Goal: Transaction & Acquisition: Purchase product/service

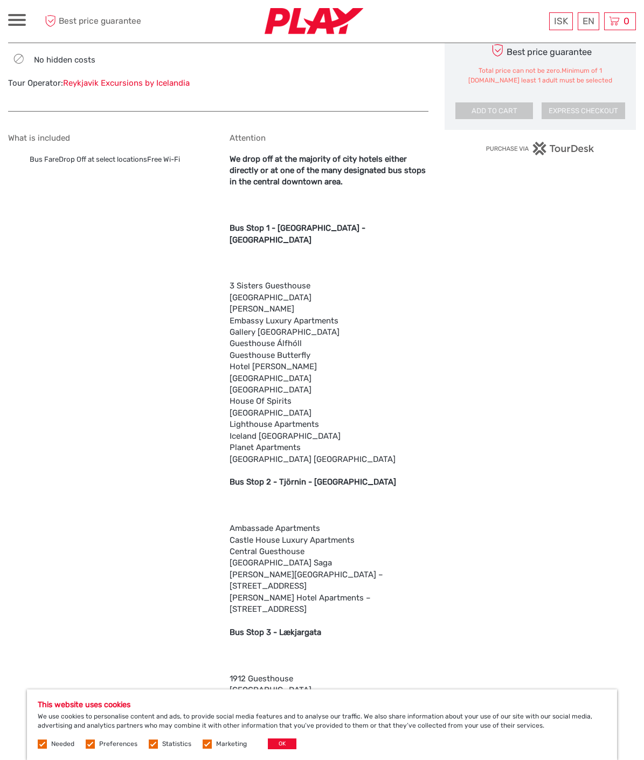
scroll to position [691, 0]
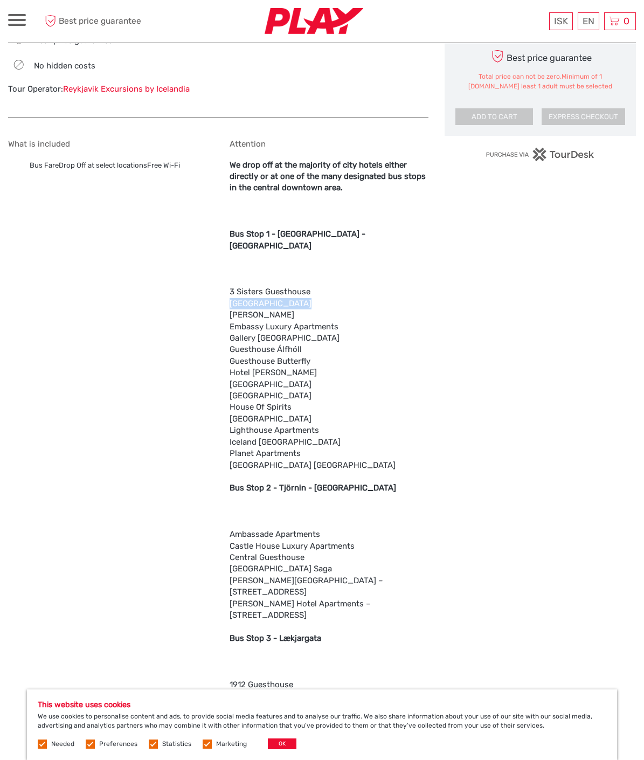
drag, startPoint x: 296, startPoint y: 267, endPoint x: 229, endPoint y: 269, distance: 66.9
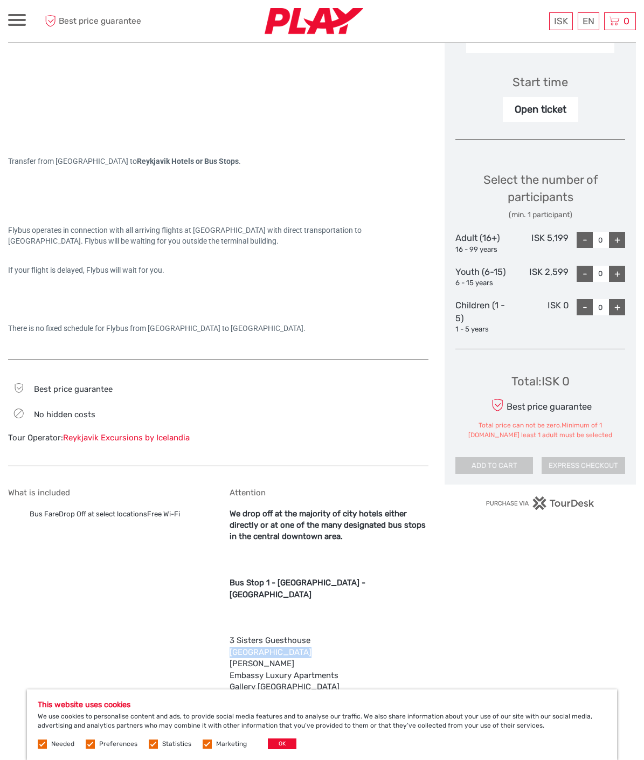
scroll to position [340, 0]
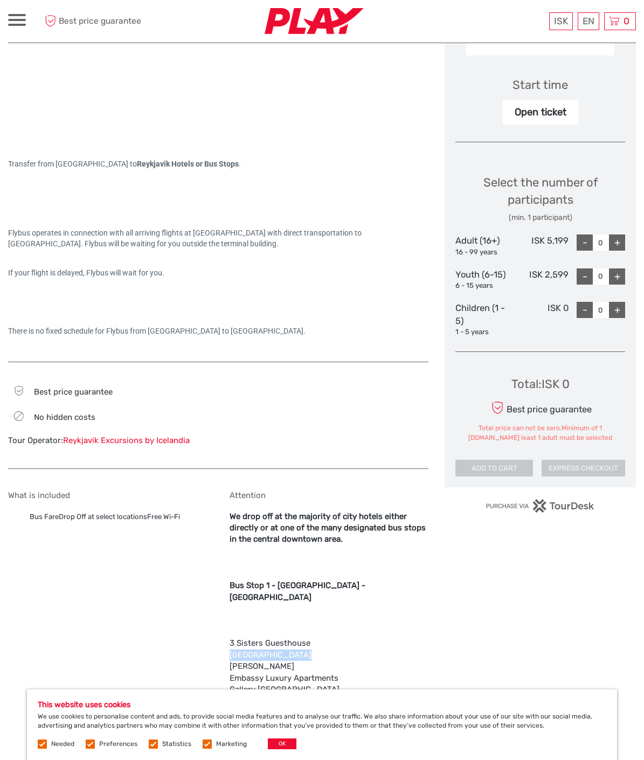
click at [614, 242] on div "+" at bounding box center [617, 243] width 16 height 16
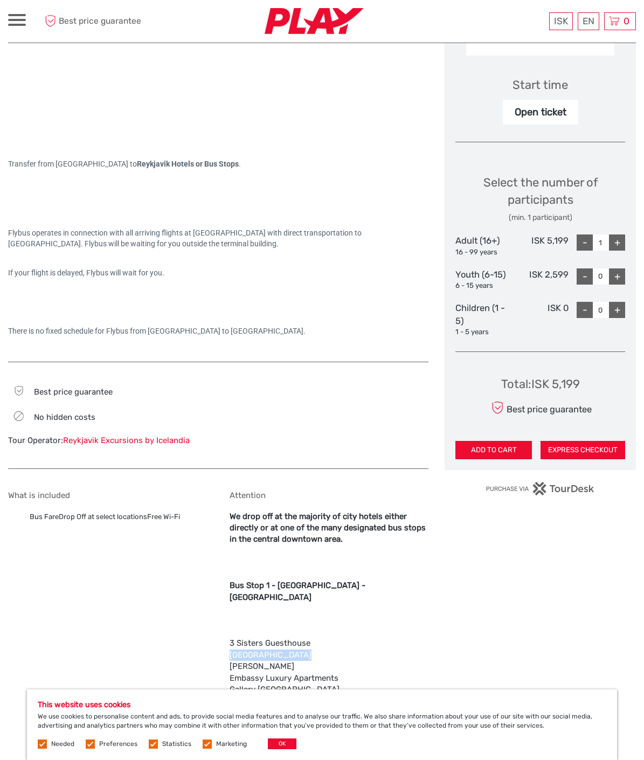
click at [614, 242] on div "+" at bounding box center [617, 243] width 16 height 16
type input "2"
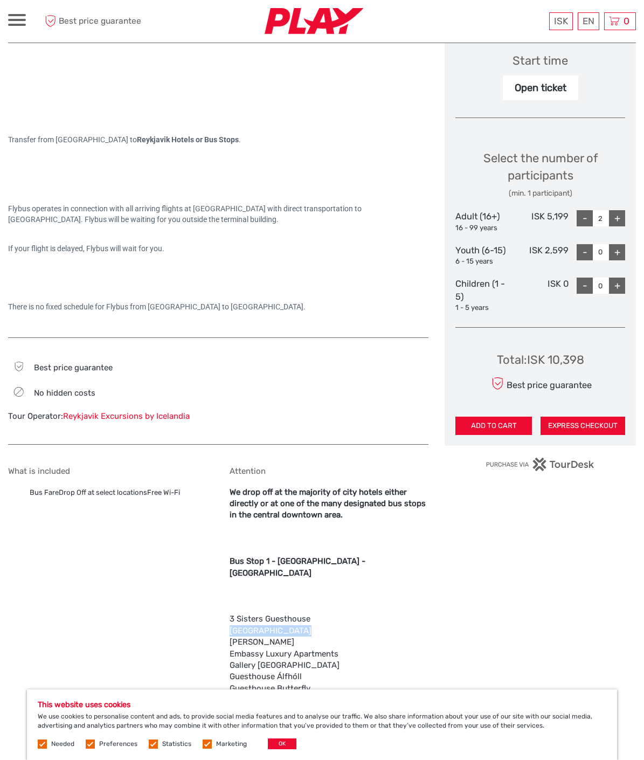
scroll to position [370, 0]
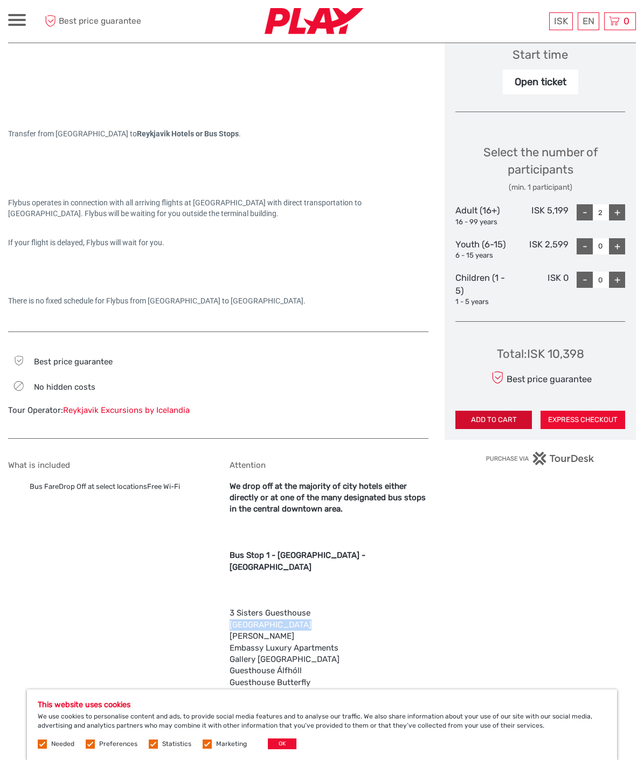
click at [498, 417] on button "ADD TO CART" at bounding box center [494, 420] width 77 height 18
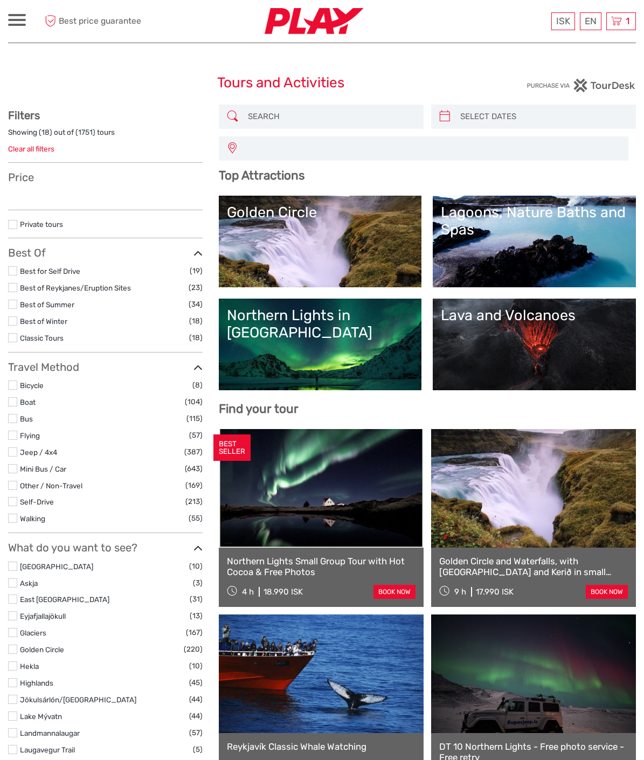
select select
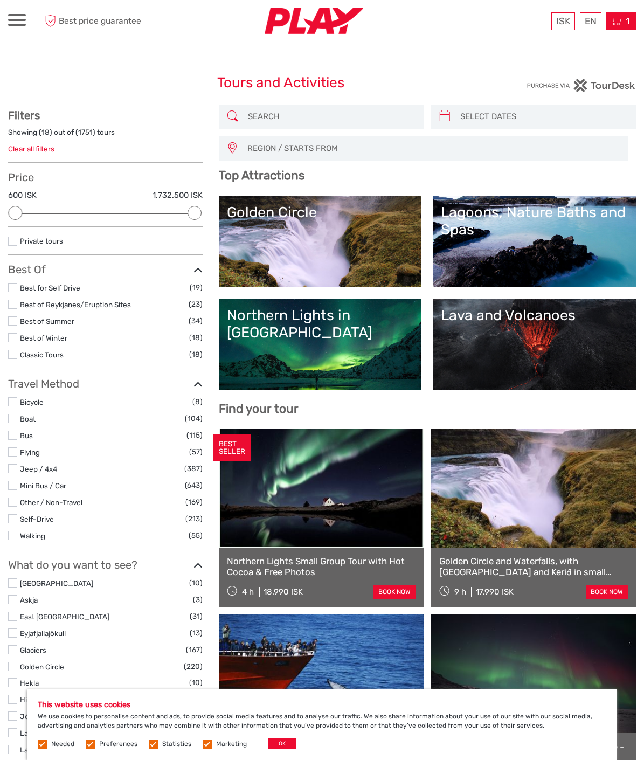
click at [617, 23] on icon at bounding box center [617, 21] width 11 height 13
